Goal: Information Seeking & Learning: Find specific fact

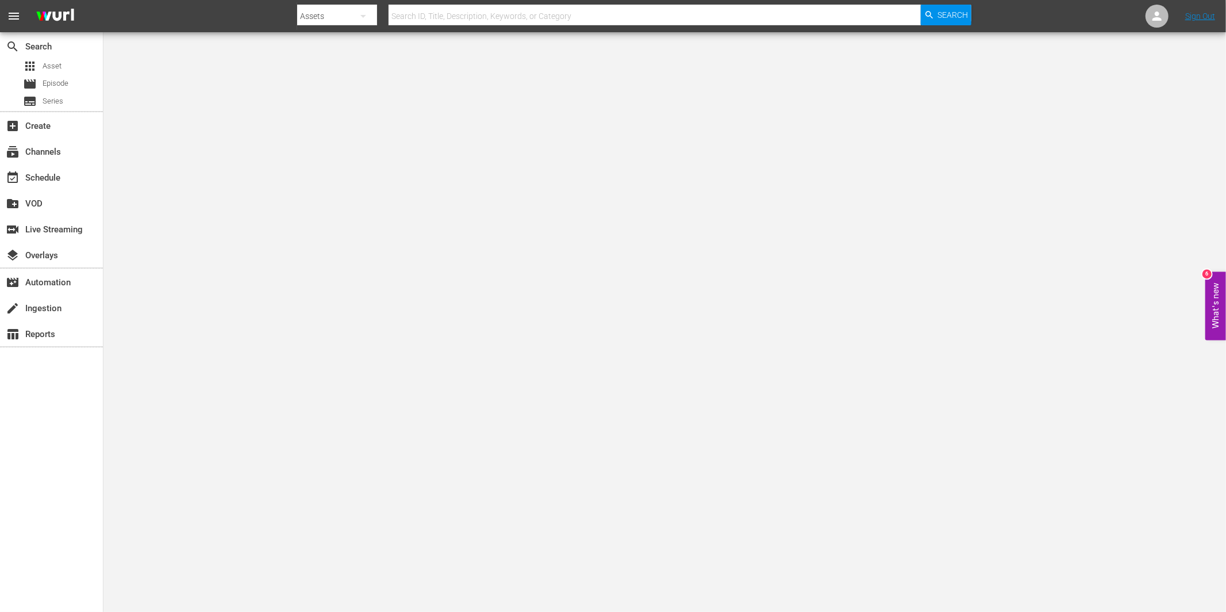
click at [531, 10] on input "text" at bounding box center [655, 16] width 532 height 28
type input "double cross 101"
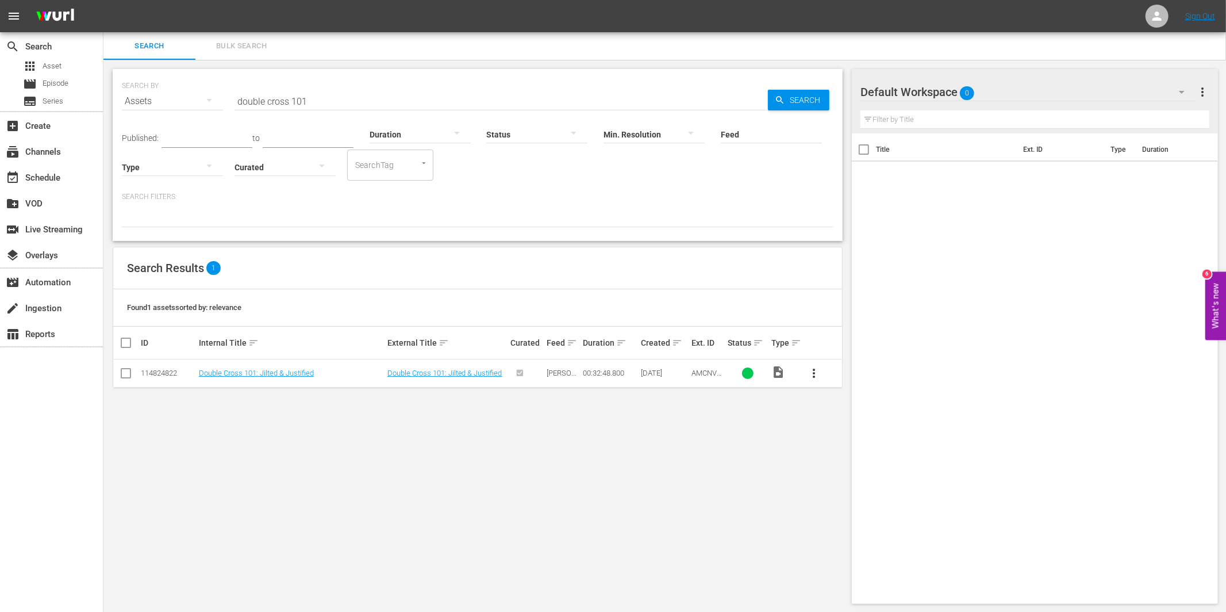
scroll to position [1, 0]
click at [393, 94] on input "double cross 101" at bounding box center [502, 101] width 534 height 28
paste input "AMCNVR0000036985"
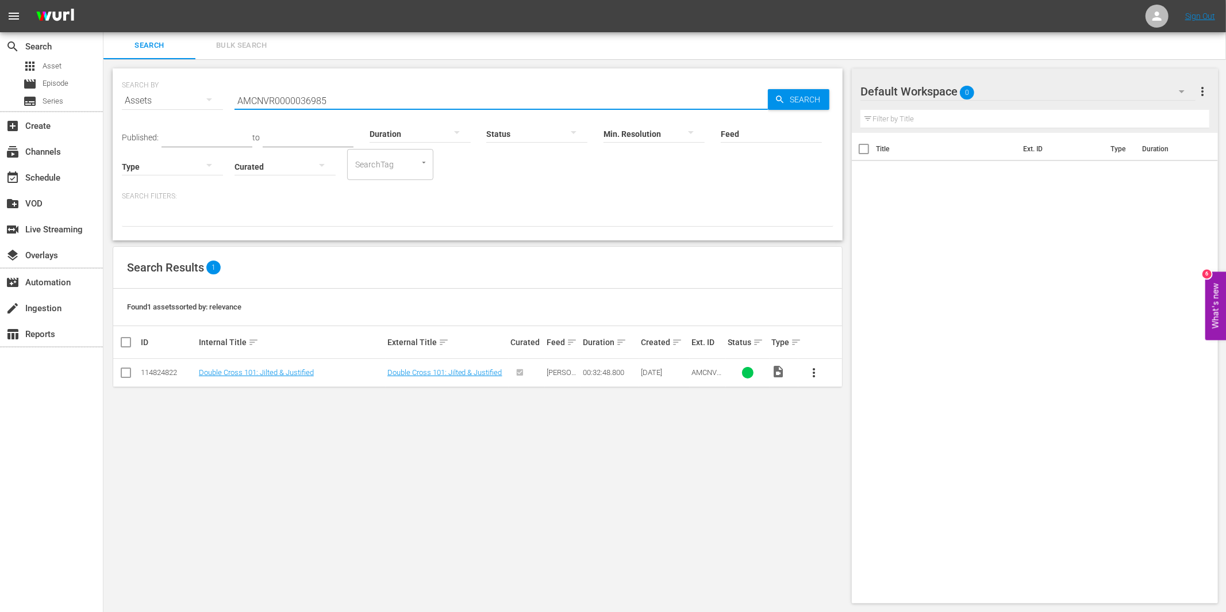
type input "AMCNVR0000036985"
